Goal: Book appointment/travel/reservation

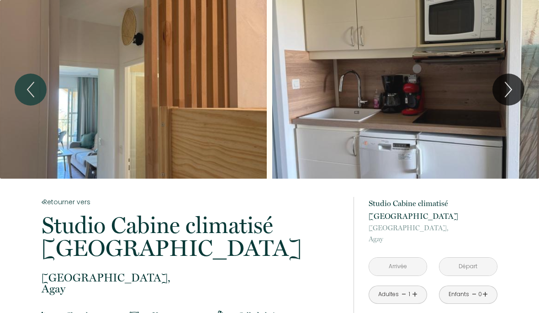
click at [414, 288] on link "+" at bounding box center [414, 295] width 5 height 14
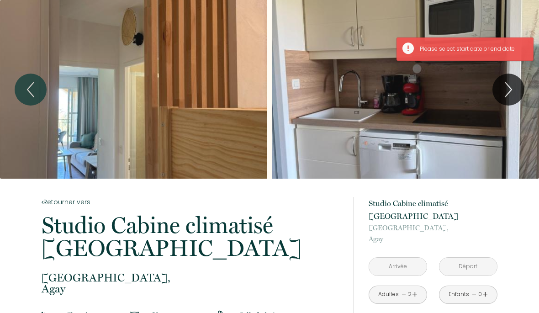
click at [485, 288] on link "+" at bounding box center [485, 295] width 5 height 14
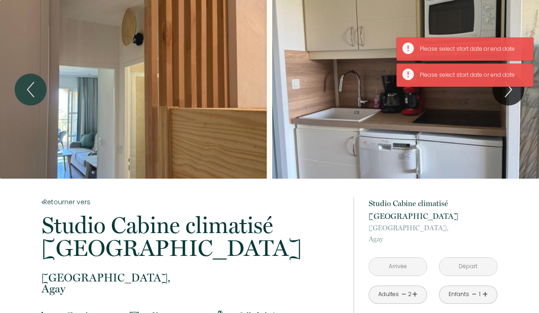
click at [421, 258] on input "text" at bounding box center [398, 267] width 58 height 18
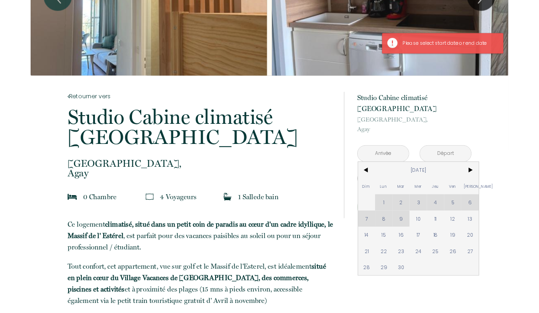
scroll to position [91, 0]
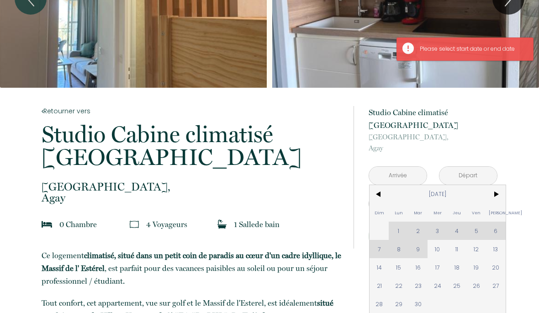
click at [496, 185] on span ">" at bounding box center [496, 194] width 20 height 18
click at [501, 185] on span ">" at bounding box center [496, 194] width 20 height 18
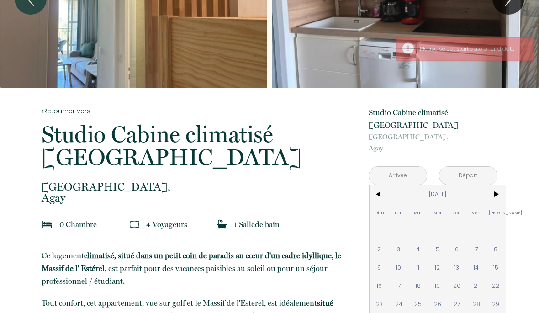
click at [502, 185] on span ">" at bounding box center [496, 194] width 20 height 18
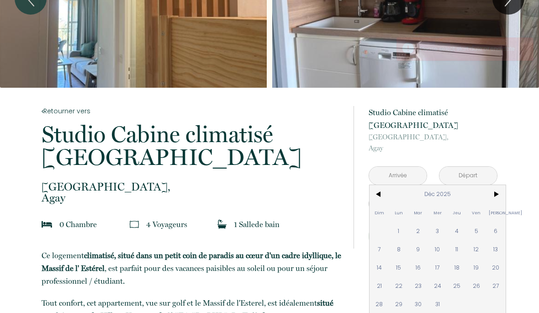
click at [501, 185] on span ">" at bounding box center [496, 194] width 20 height 18
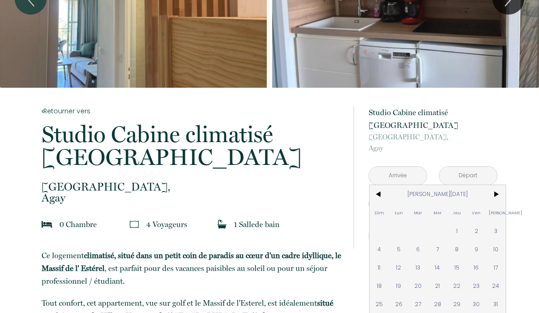
click at [502, 185] on span ">" at bounding box center [496, 194] width 20 height 18
click at [501, 185] on span ">" at bounding box center [496, 194] width 20 height 18
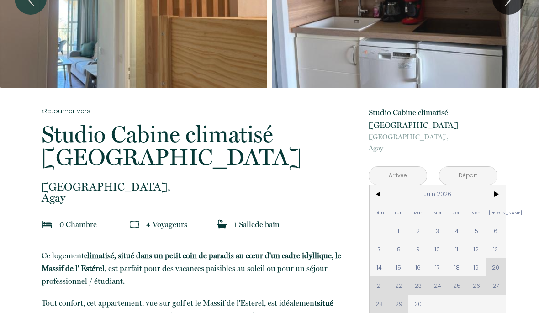
click at [499, 185] on span ">" at bounding box center [496, 194] width 20 height 18
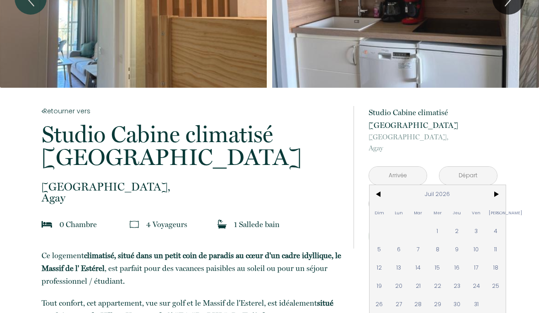
click at [499, 185] on span ">" at bounding box center [496, 194] width 20 height 18
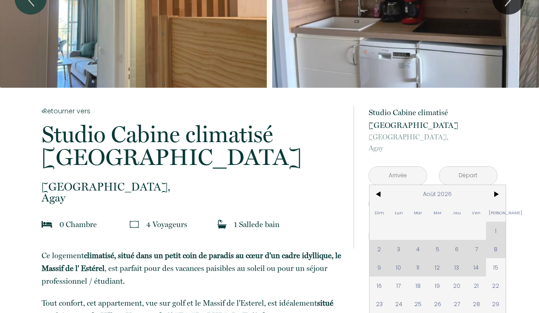
click at [479, 237] on div "Dim Lun Mar Mer Jeu Ven Sam 1 2 3 4 5 6 7 8 9 10 11 12 13 14 15 16 17 18 19 20 …" at bounding box center [438, 258] width 136 height 146
click at [477, 238] on div "Dim Lun Mar Mer Jeu Ven Sam 1 2 3 4 5 6 7 8 9 10 11 12 13 14 15 16 17 18 19 20 …" at bounding box center [438, 258] width 136 height 146
click at [498, 258] on span "15" at bounding box center [496, 267] width 20 height 18
type input "[DATE]"
type input "Dim 16 Août 2026"
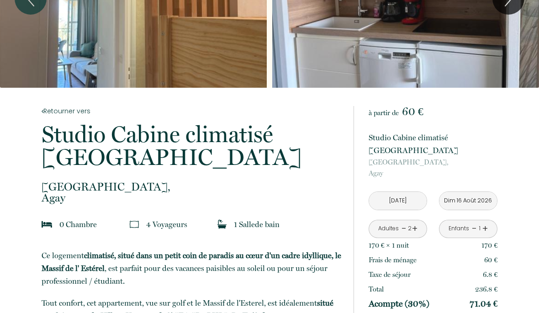
click at [480, 284] on p "236.8 €" at bounding box center [486, 289] width 22 height 11
click at [482, 193] on input "Dim 16 Août 2026" at bounding box center [469, 201] width 58 height 18
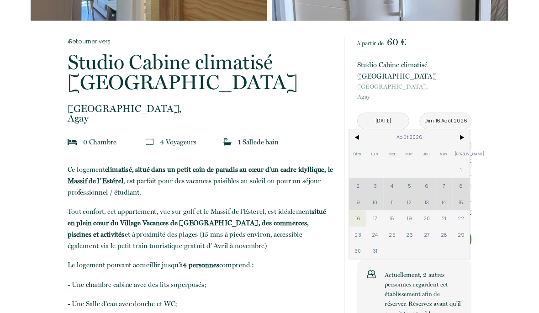
scroll to position [155, 0]
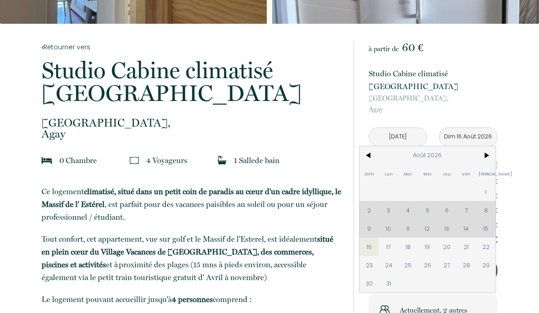
click at [466, 218] on div "Dim Lun Mar Mer Jeu Ven Sam 1 2 3 4 5 6 7 8 9 10 11 12 13 14 15 16 17 18 19 20 …" at bounding box center [428, 219] width 136 height 146
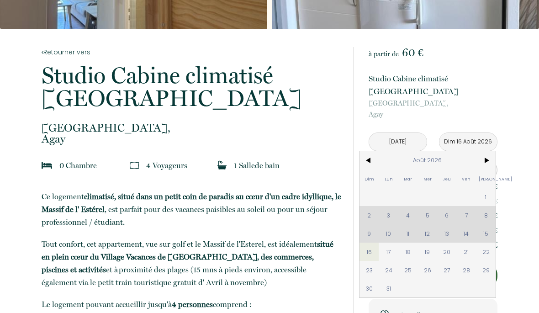
click at [410, 133] on input "[DATE]" at bounding box center [398, 142] width 58 height 18
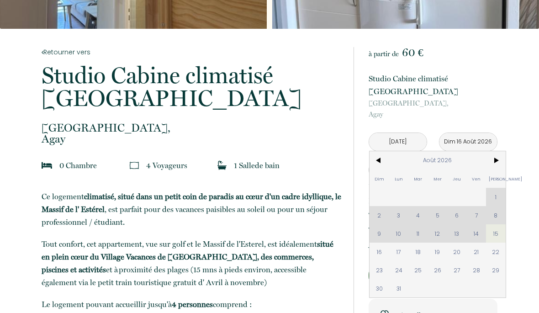
click at [476, 226] on div "Dim Lun Mar Mer Jeu Ven Sam 1 2 3 4 5 6 7 8 9 10 11 12 13 14 15 16 17 18 19 20 …" at bounding box center [438, 224] width 136 height 146
click at [479, 224] on div "Dim Lun Mar Mer Jeu Ven Sam 1 2 3 4 5 6 7 8 9 10 11 12 13 14 15 16 17 18 19 20 …" at bounding box center [438, 224] width 136 height 146
click at [499, 243] on span "22" at bounding box center [496, 252] width 20 height 18
type input "[DATE]"
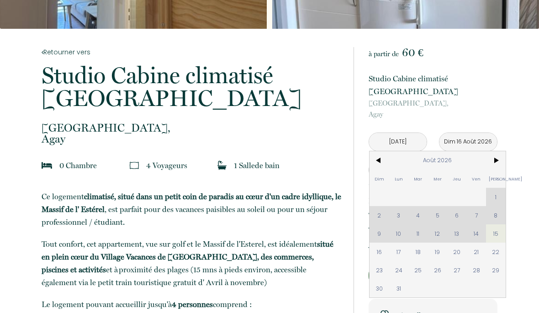
type input "Dim 23 Août 2026"
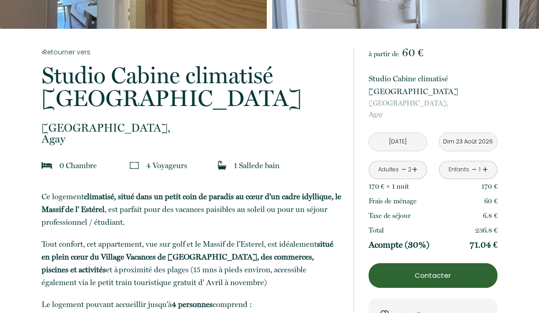
click at [411, 133] on input "[DATE]" at bounding box center [398, 142] width 58 height 18
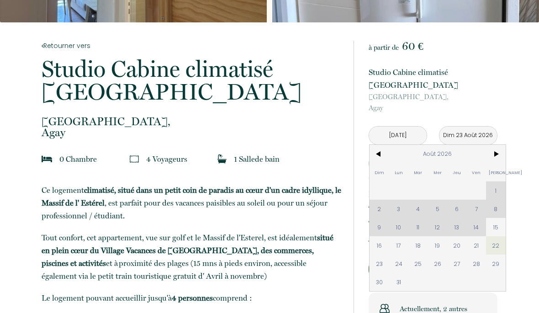
scroll to position [155, 0]
click at [493, 219] on span "15" at bounding box center [496, 228] width 20 height 18
type input "[DATE]"
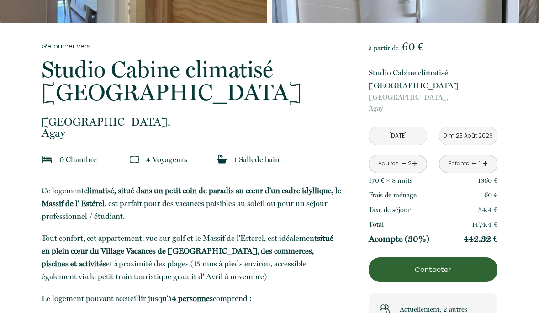
scroll to position [156, 0]
click at [497, 219] on p "1474.4 €" at bounding box center [485, 224] width 26 height 11
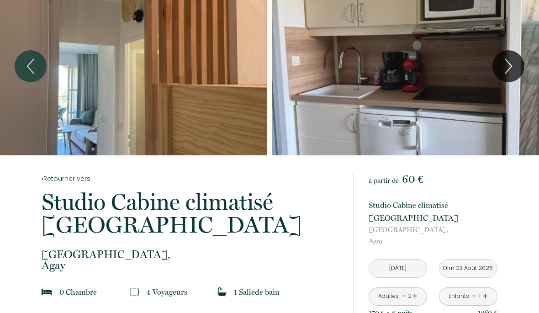
scroll to position [0, 0]
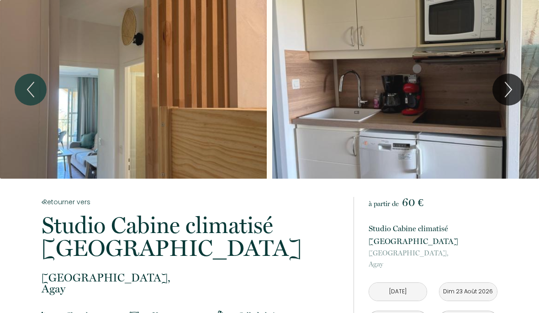
click at [511, 92] on icon "Next" at bounding box center [508, 89] width 19 height 27
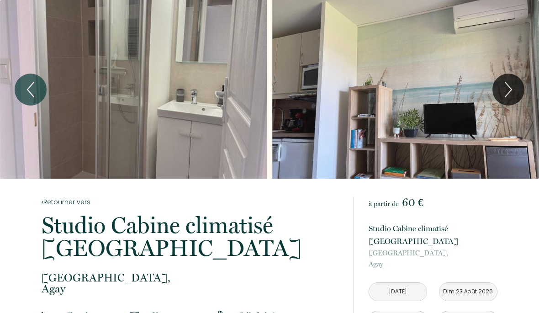
click at [512, 89] on icon "Next" at bounding box center [509, 89] width 6 height 15
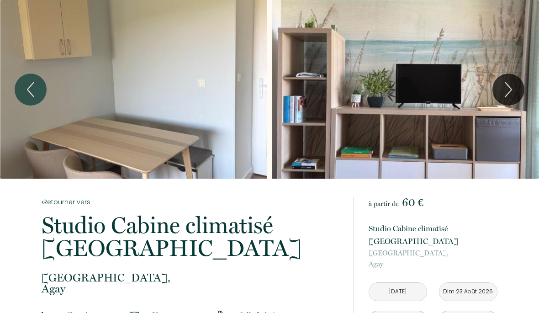
click at [513, 91] on icon "Next" at bounding box center [508, 89] width 19 height 27
